Goal: Book appointment/travel/reservation

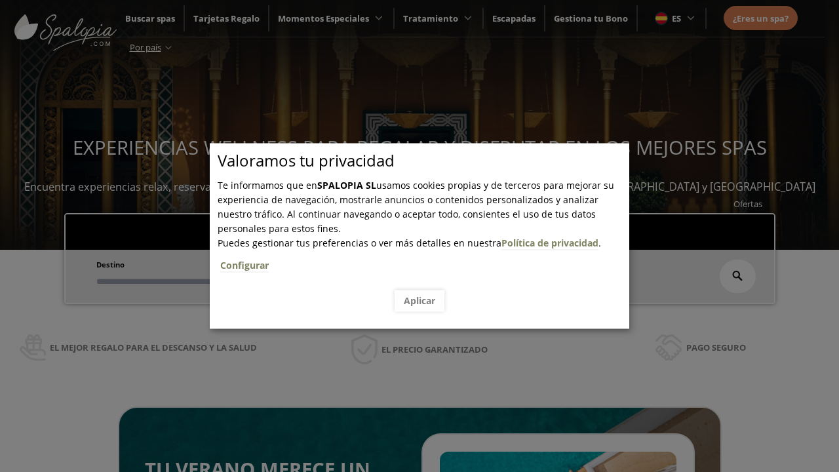
scroll to position [223, 0]
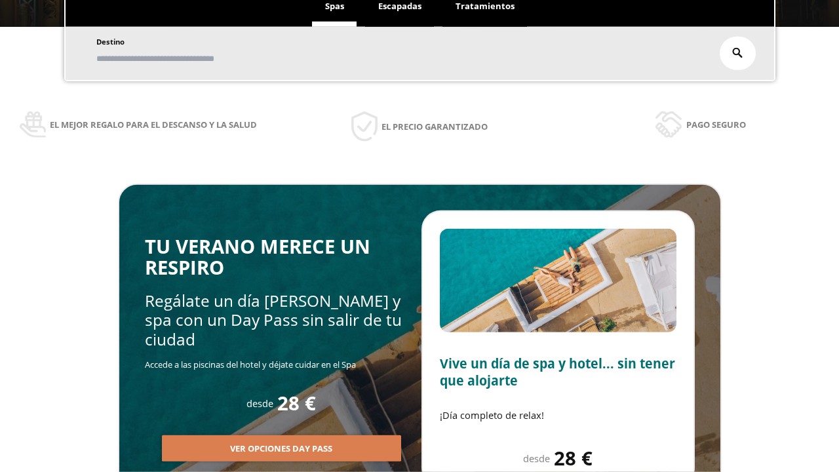
click at [400, 7] on span "Escapadas" at bounding box center [399, 6] width 43 height 12
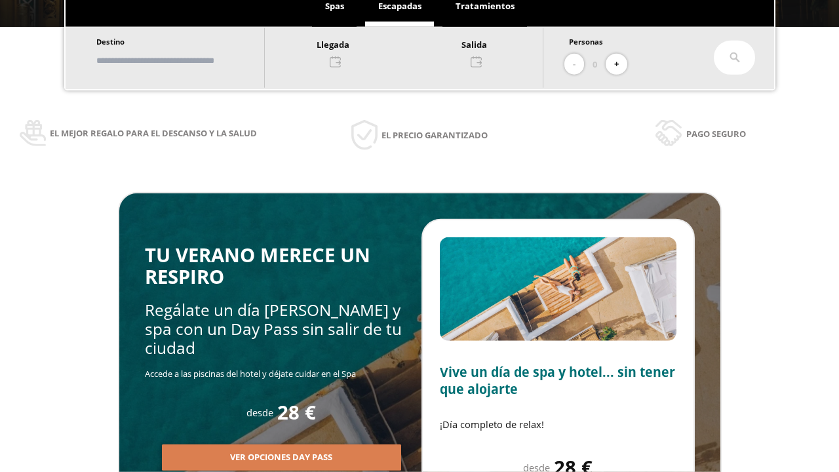
click at [185, 60] on input "text" at bounding box center [173, 60] width 163 height 23
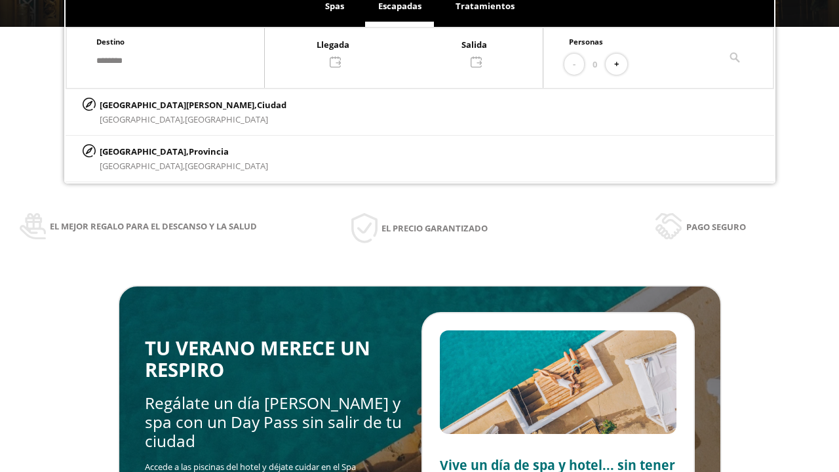
click at [417, 52] on div at bounding box center [404, 52] width 278 height 31
click at [290, 207] on div "17" at bounding box center [278, 195] width 23 height 23
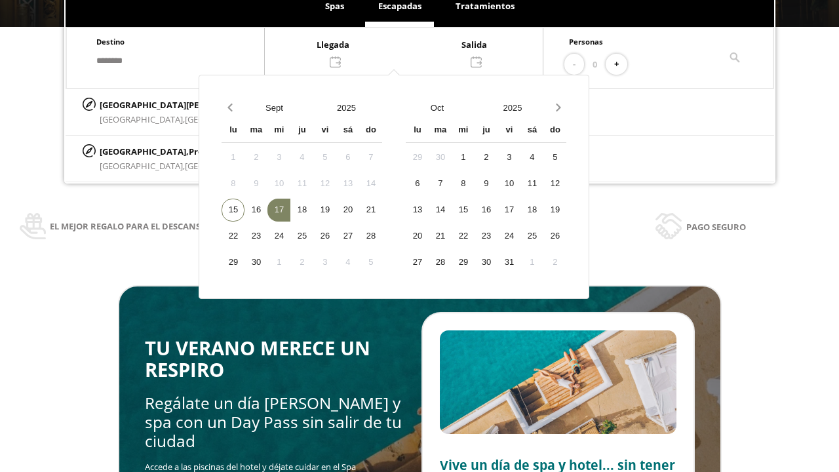
scroll to position [197, 0]
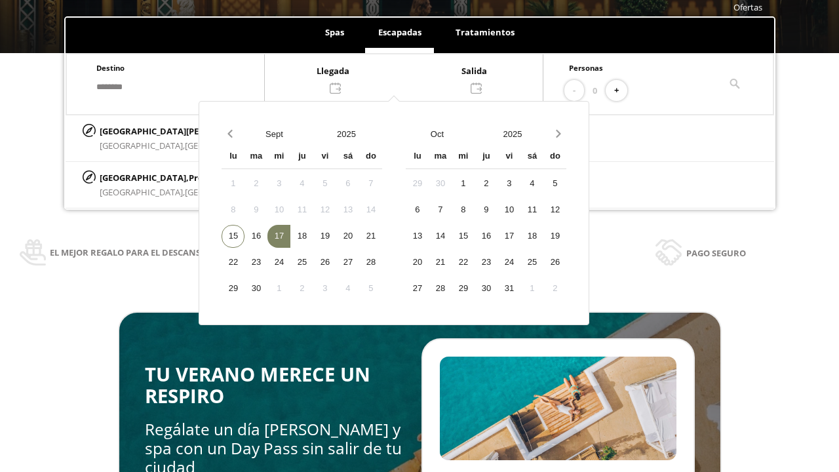
click at [313, 236] on div "18" at bounding box center [301, 236] width 23 height 23
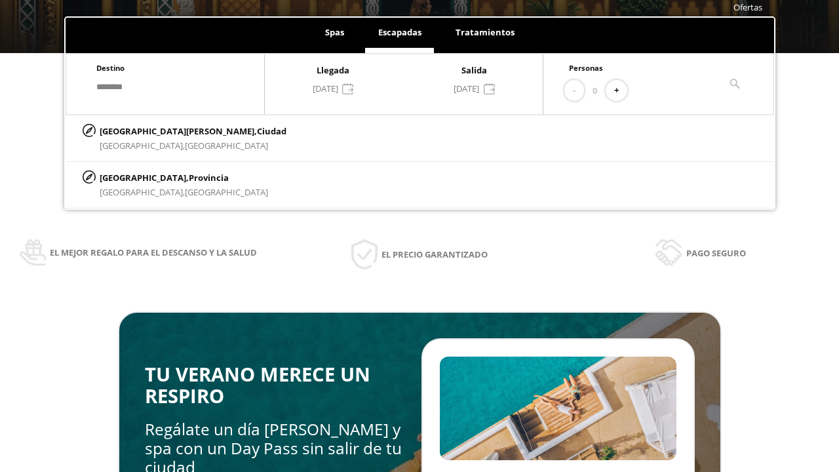
click at [621, 90] on button "+" at bounding box center [617, 91] width 22 height 22
click at [165, 130] on p "[GEOGRAPHIC_DATA][PERSON_NAME], [GEOGRAPHIC_DATA]" at bounding box center [193, 131] width 187 height 14
type input "**********"
